Goal: Information Seeking & Learning: Understand process/instructions

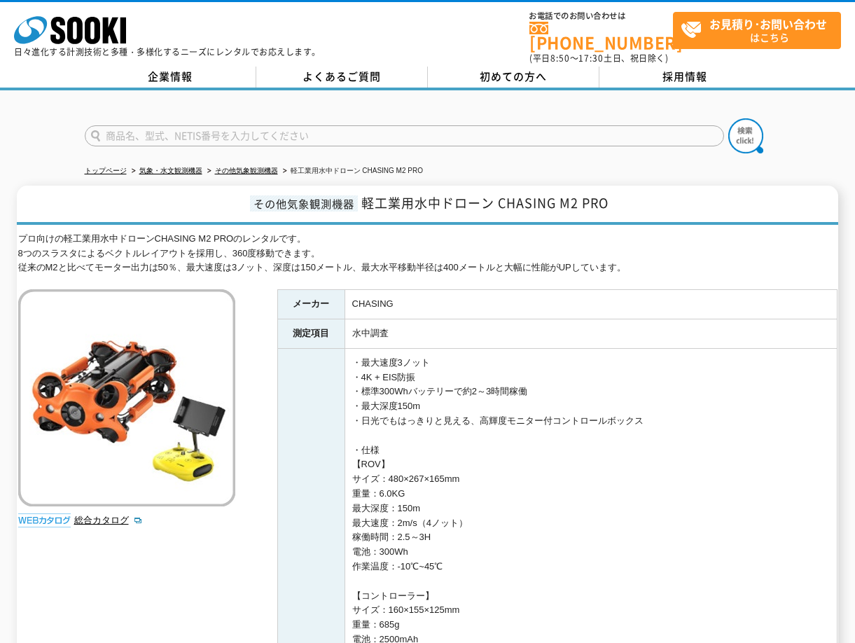
click at [256, 172] on li "その他気象観測機器" at bounding box center [241, 171] width 74 height 15
click at [253, 167] on link "その他気象観測機器" at bounding box center [246, 171] width 63 height 8
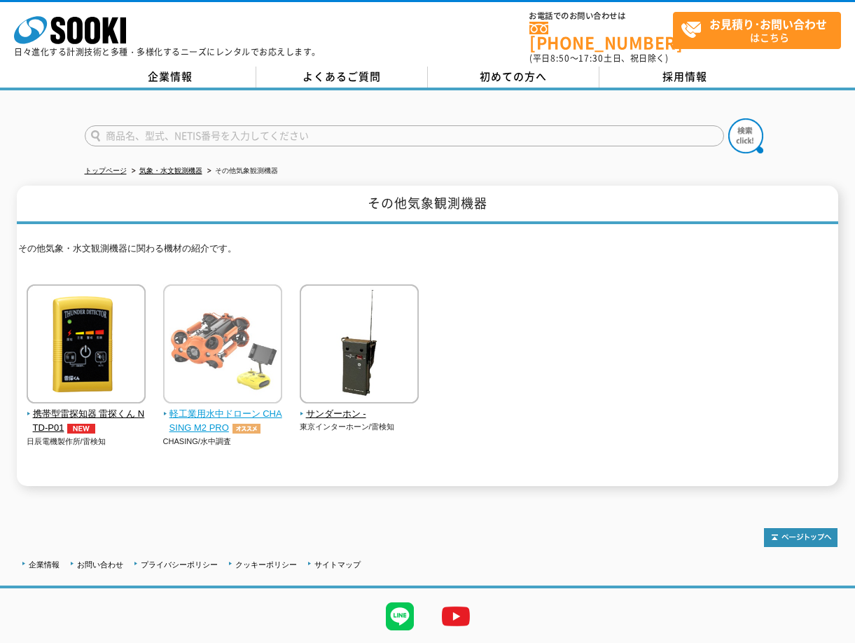
click at [223, 409] on span "軽工業用水中ドローン CHASING M2 PRO" at bounding box center [223, 421] width 120 height 29
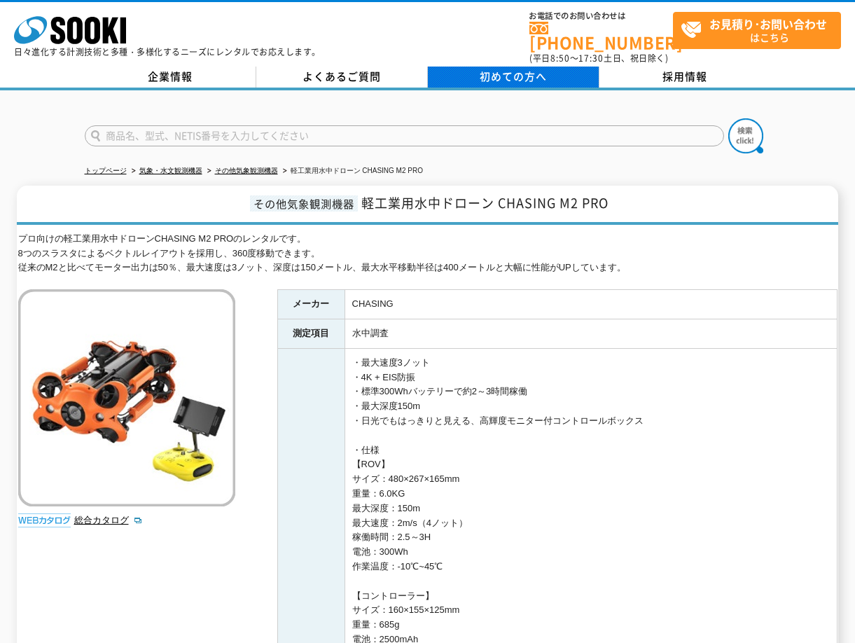
click at [519, 76] on span "初めての方へ" at bounding box center [513, 76] width 67 height 15
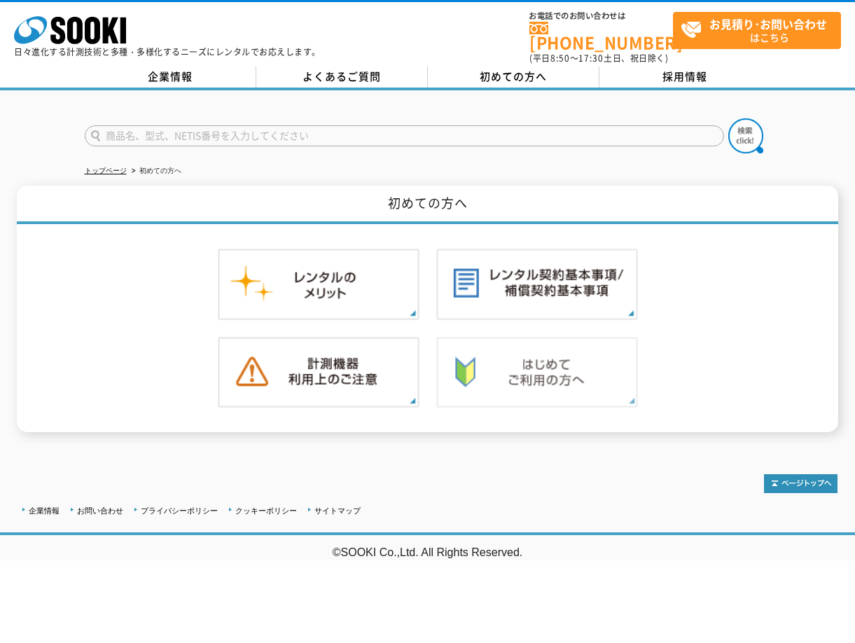
click at [496, 379] on img at bounding box center [537, 372] width 202 height 71
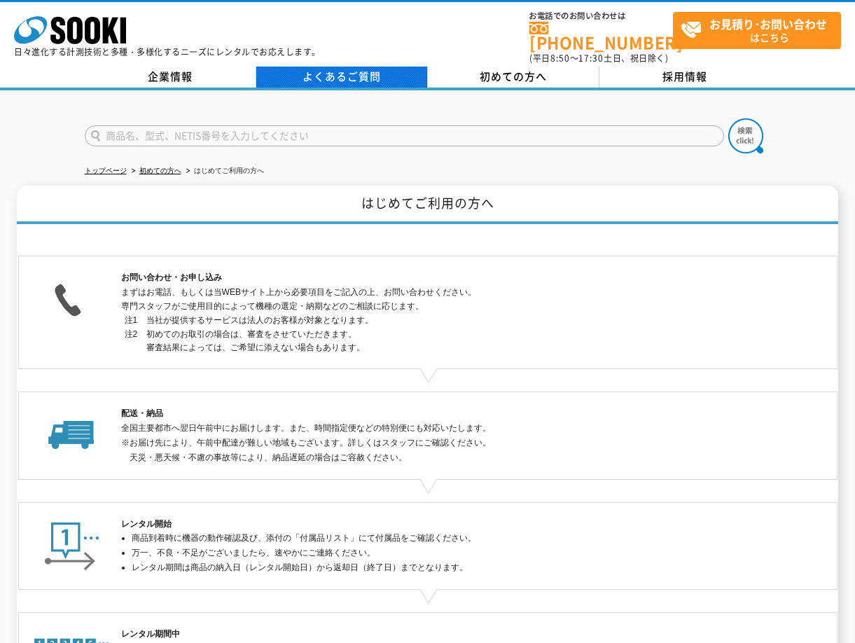
click at [380, 68] on link "よくあるご質問" at bounding box center [342, 77] width 172 height 21
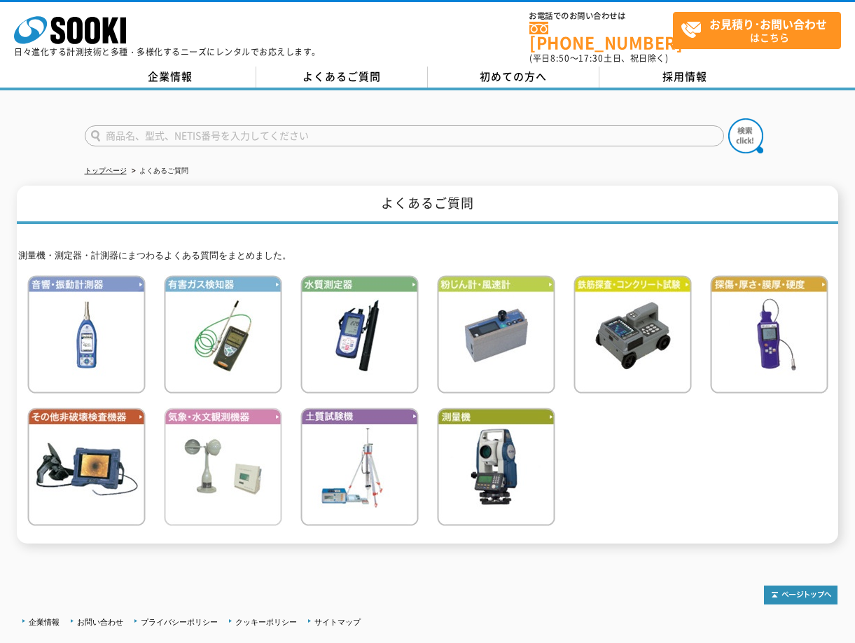
click at [218, 456] on img at bounding box center [223, 467] width 118 height 118
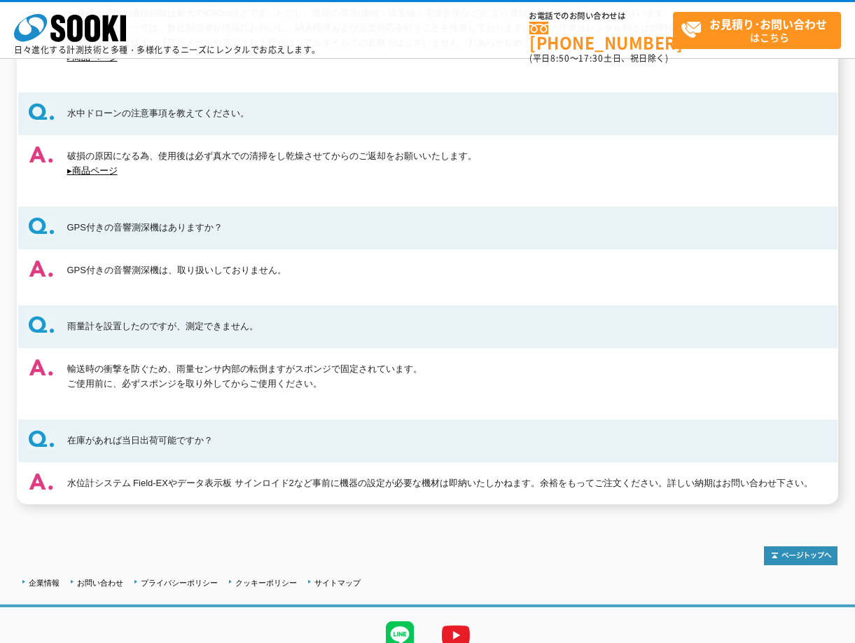
scroll to position [587, 0]
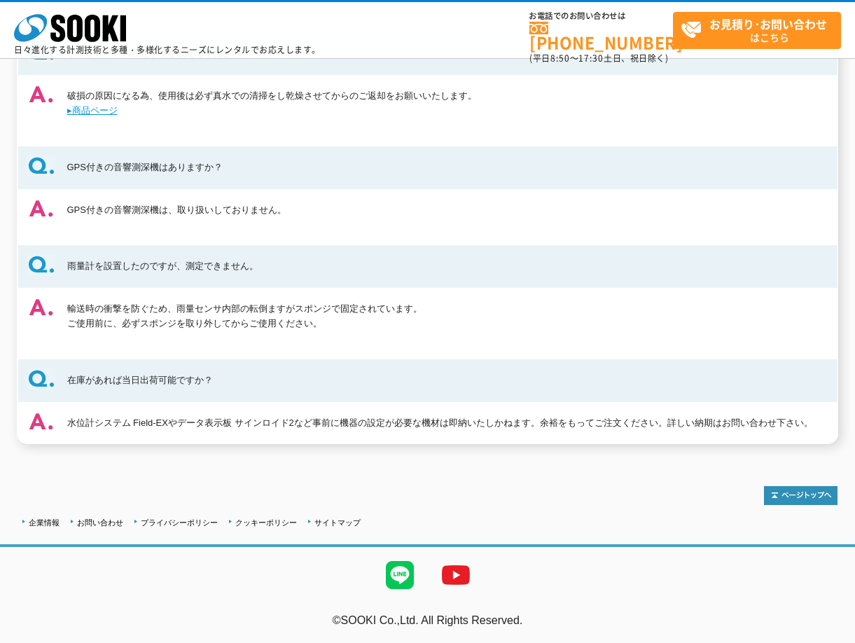
click at [108, 108] on link "▸商品ページ" at bounding box center [92, 110] width 50 height 11
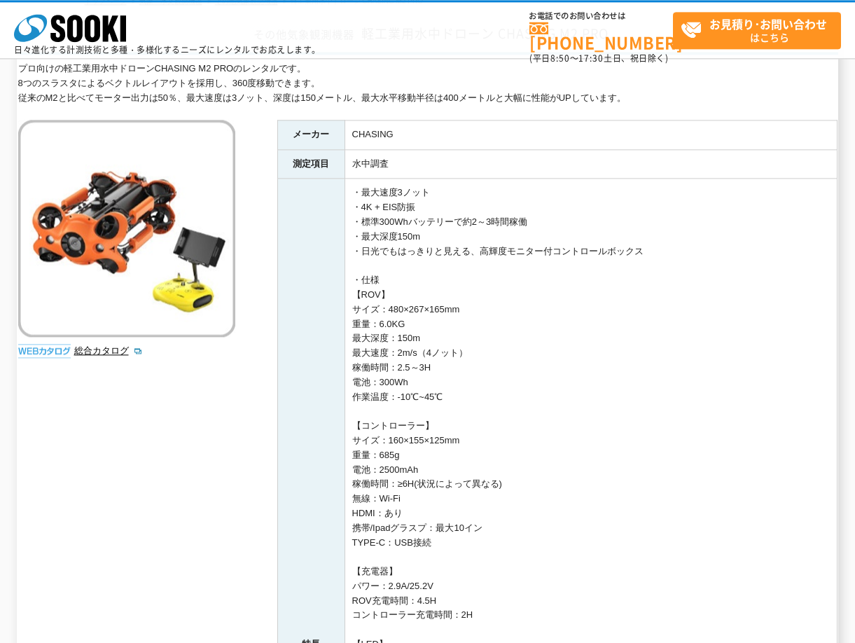
scroll to position [55, 0]
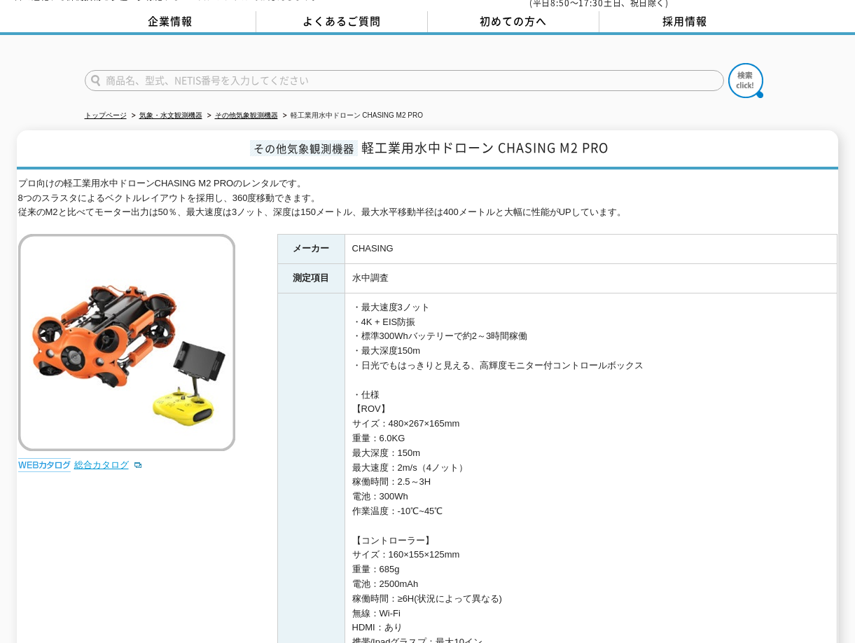
click at [96, 459] on link "総合カタログ" at bounding box center [108, 464] width 69 height 11
